Goal: Transaction & Acquisition: Purchase product/service

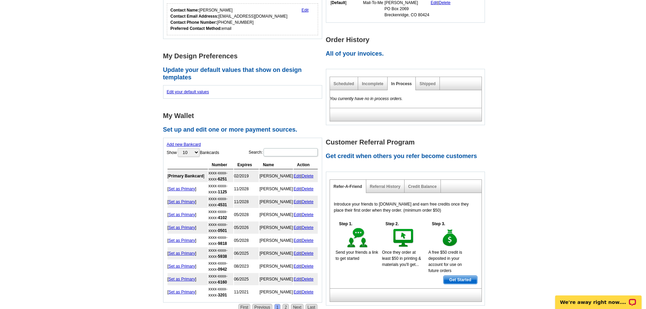
scroll to position [226, 0]
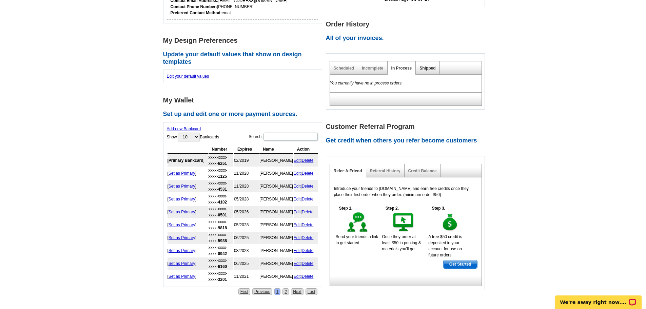
click at [422, 68] on link "Shipped" at bounding box center [428, 68] width 16 height 5
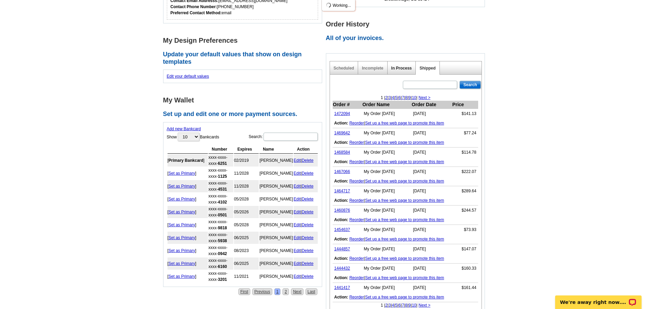
click at [396, 69] on link "In Process" at bounding box center [402, 68] width 21 height 5
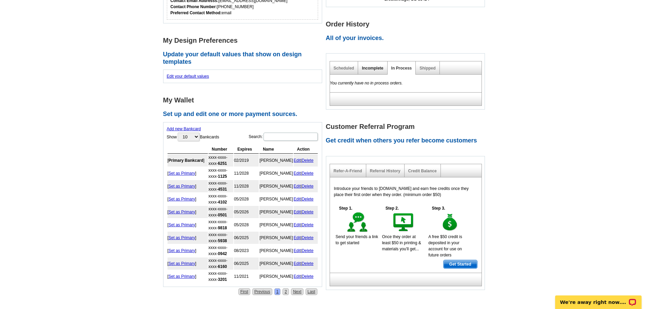
click at [375, 71] on link "Incomplete" at bounding box center [372, 68] width 21 height 5
click at [351, 70] on link "Scheduled" at bounding box center [344, 68] width 21 height 5
click at [402, 68] on link "In Process" at bounding box center [402, 68] width 21 height 5
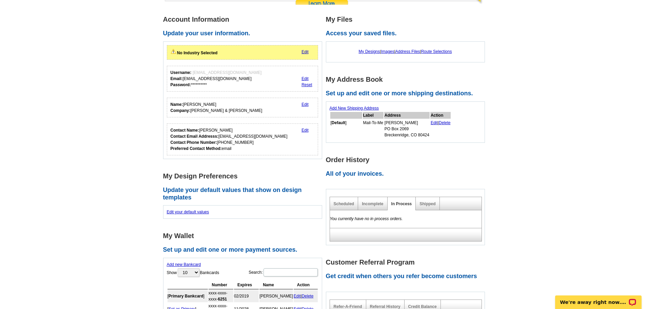
scroll to position [0, 0]
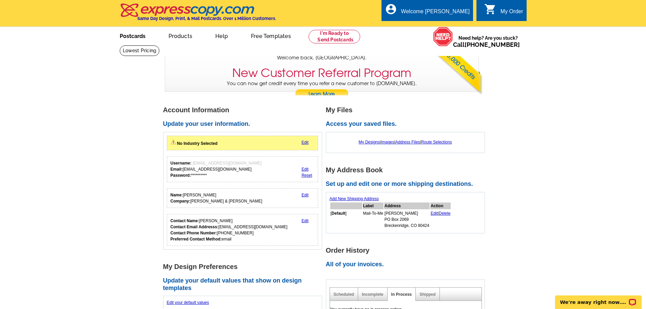
click at [131, 38] on link "Postcards" at bounding box center [133, 35] width 48 height 16
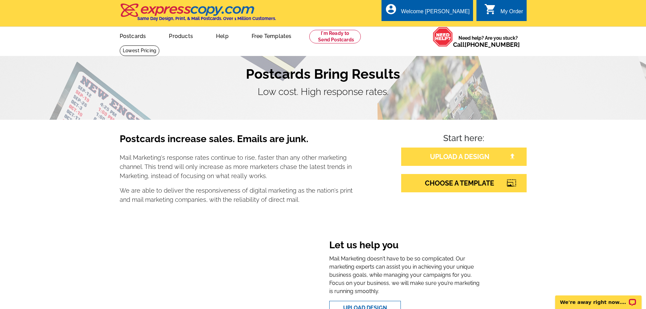
click at [424, 158] on link "UPLOAD A DESIGN" at bounding box center [464, 157] width 126 height 18
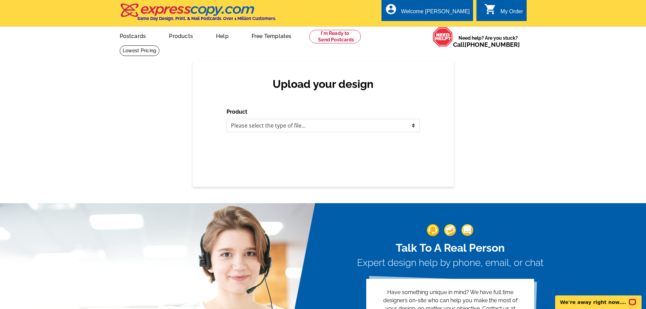
click at [310, 124] on select "Please select the type of file... Postcards Business Cards Letters and flyers G…" at bounding box center [323, 126] width 193 height 14
select select "1"
click at [227, 119] on select "Please select the type of file... Postcards Business Cards Letters and flyers G…" at bounding box center [323, 126] width 193 height 14
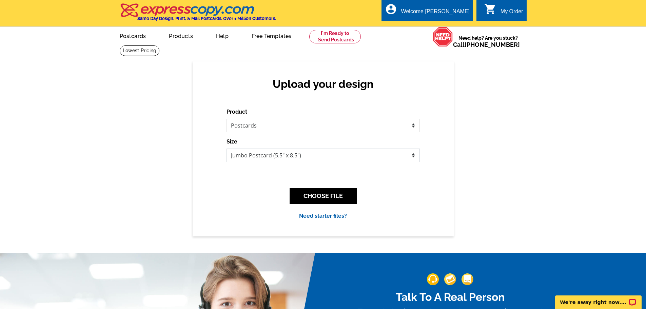
click at [286, 156] on select "Jumbo Postcard (5.5" x 8.5") Regular Postcard (4.25" x 5.6") Panoramic Postcard…" at bounding box center [323, 156] width 193 height 14
select select "1"
click at [227, 149] on select "Jumbo Postcard (5.5" x 8.5") Regular Postcard (4.25" x 5.6") Panoramic Postcard…" at bounding box center [323, 156] width 193 height 14
click at [321, 198] on button "CHOOSE FILE" at bounding box center [323, 196] width 67 height 16
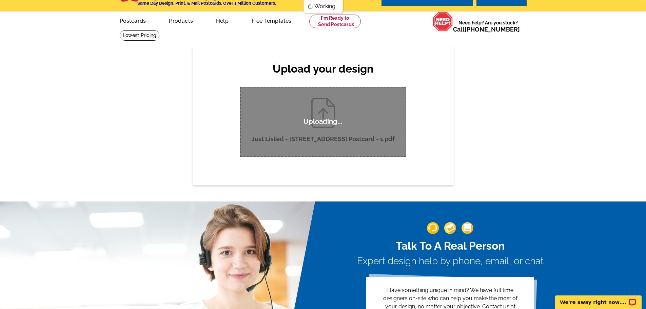
scroll to position [23, 0]
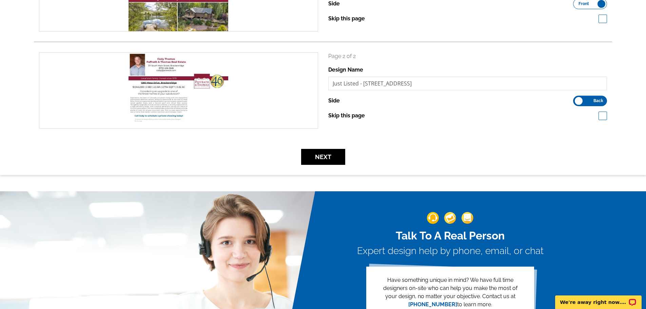
scroll to position [181, 0]
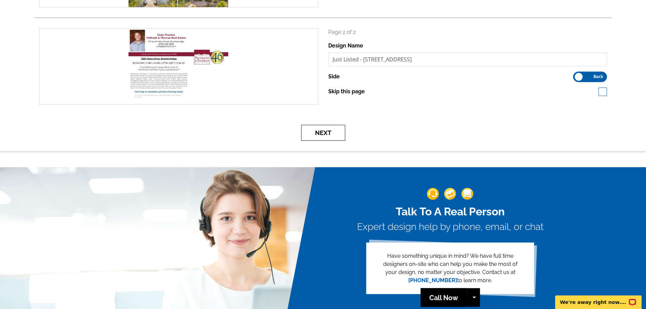
click at [325, 133] on button "Next" at bounding box center [323, 133] width 44 height 16
